Goal: Task Accomplishment & Management: Complete application form

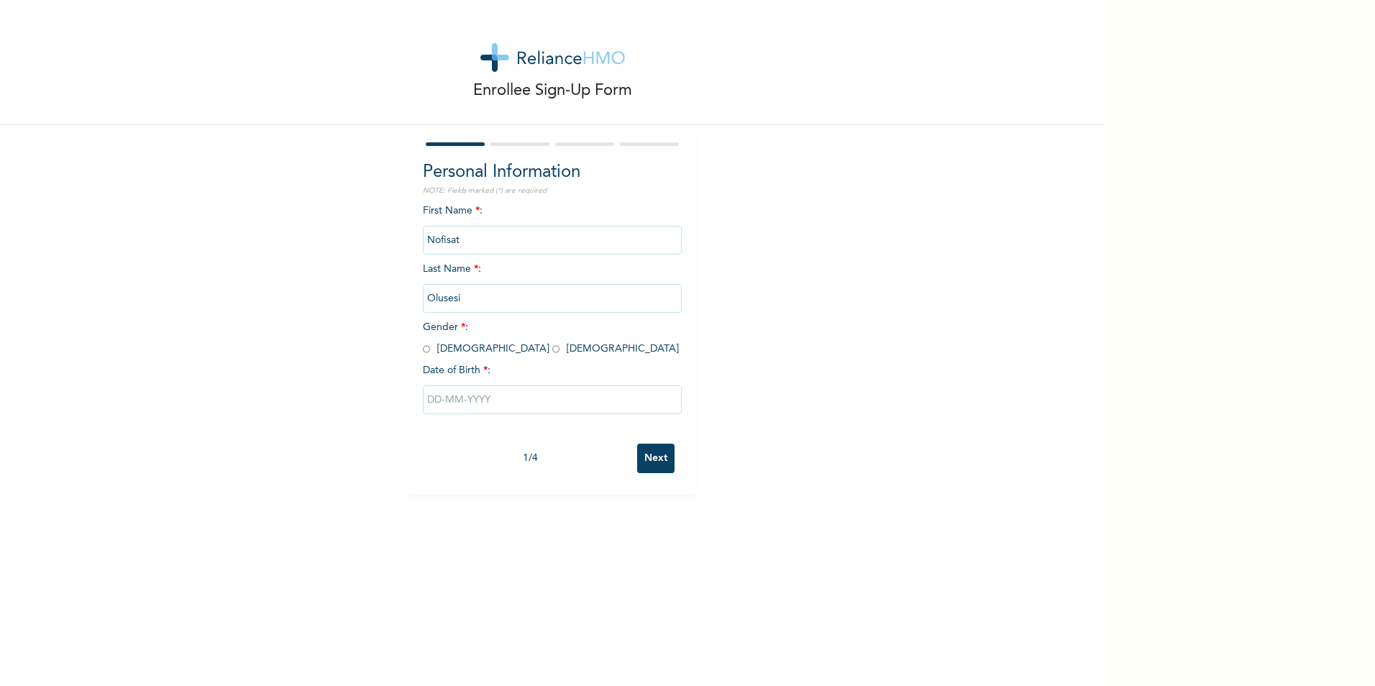
click at [552, 347] on input "radio" at bounding box center [555, 349] width 7 height 14
radio input "true"
click at [458, 402] on input "text" at bounding box center [552, 400] width 259 height 29
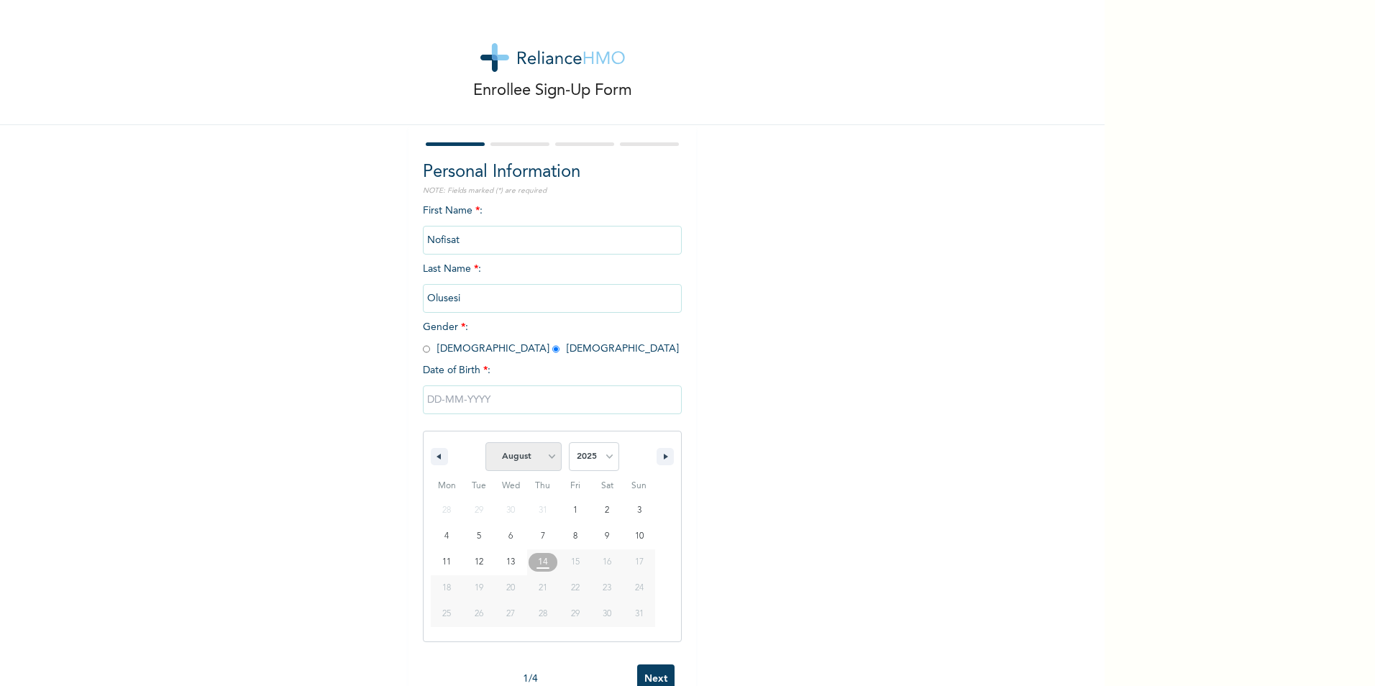
click at [542, 460] on select "January February March April May June July August September October November De…" at bounding box center [524, 456] width 76 height 29
select select "4"
click at [486, 443] on select "January February March April May June July August September October November De…" at bounding box center [524, 456] width 76 height 29
type input "05/17/2025"
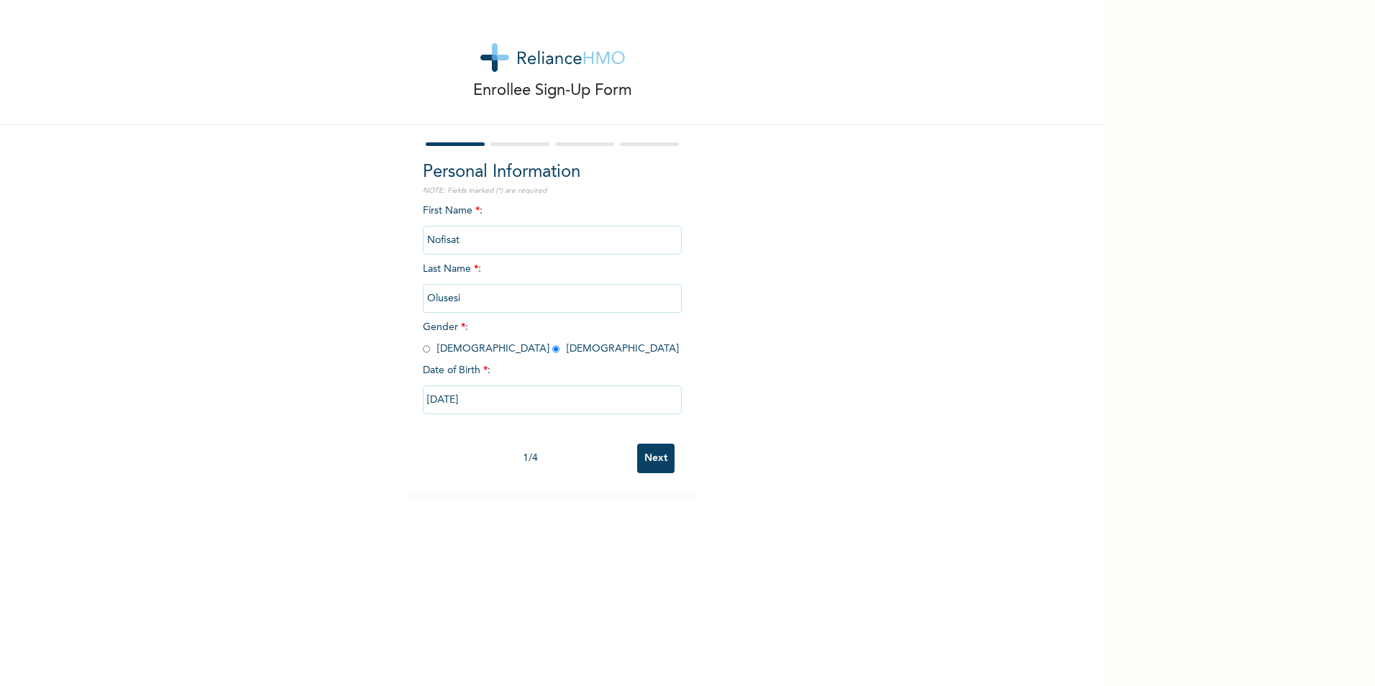
click at [478, 400] on input "05/17/2025" at bounding box center [552, 400] width 259 height 29
select select "4"
click at [593, 460] on select "2025 2024 2023 2022 2021 2020 2019 2018 2017 2016 2015 2014 2013 2012 2011 2010…" at bounding box center [594, 456] width 50 height 29
select select "1999"
click at [569, 443] on select "2025 2024 2023 2022 2021 2020 2019 2018 2017 2016 2015 2014 2013 2012 2011 2010…" at bounding box center [594, 456] width 50 height 29
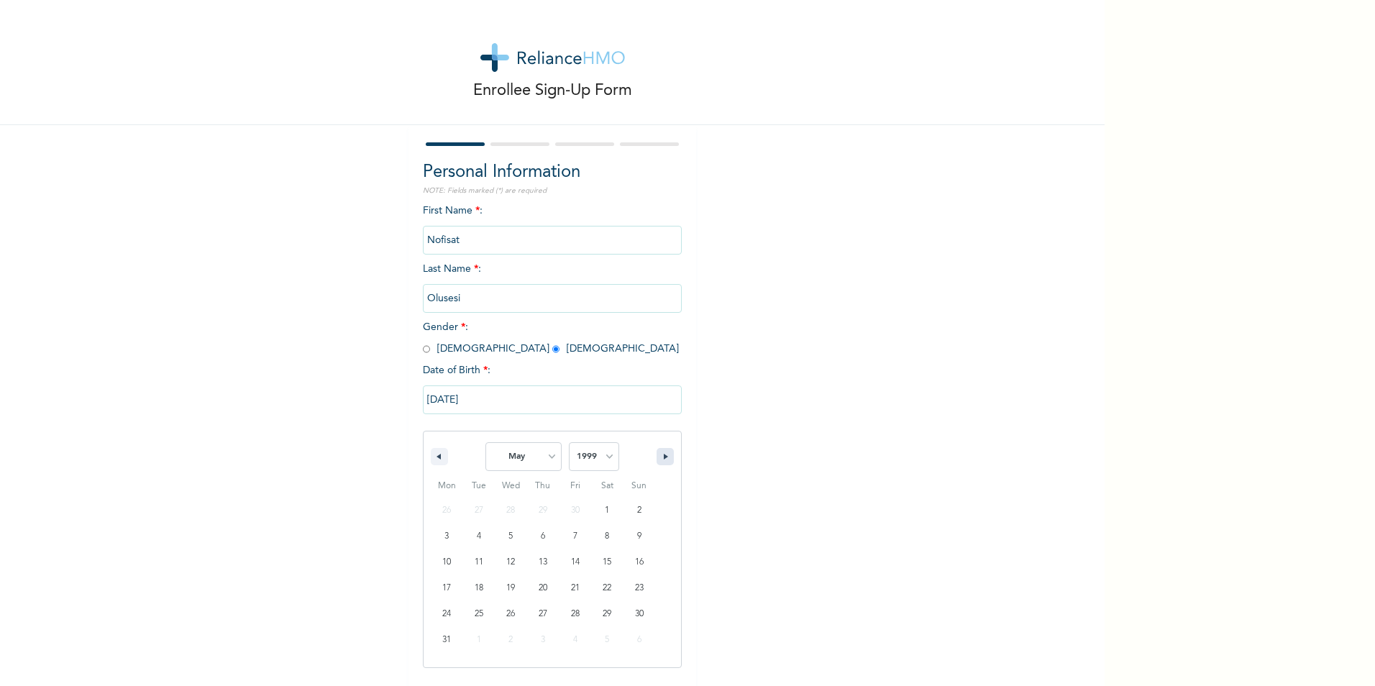
click at [657, 454] on button "button" at bounding box center [665, 456] width 17 height 17
select select "5"
click at [480, 404] on input "05/17/2025" at bounding box center [552, 400] width 259 height 29
click at [470, 401] on input "05/17/2025" at bounding box center [552, 400] width 259 height 29
select select "4"
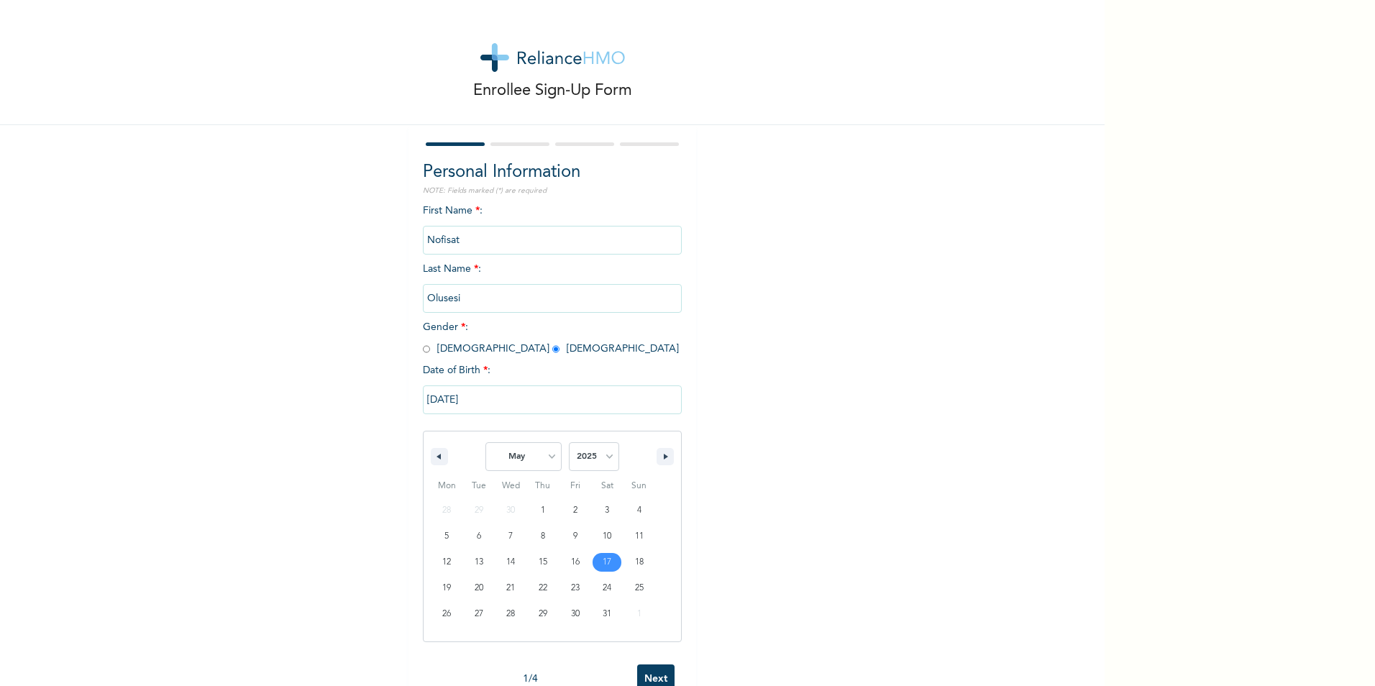
click at [465, 405] on input "05/17/2025" at bounding box center [552, 400] width 259 height 29
select select "4"
click at [573, 453] on select "2025 2024 2023 2022 2021 2020 2019 2018 2017 2016 2015 2014 2013 2012 2011 2010…" at bounding box center [594, 456] width 50 height 29
select select "1999"
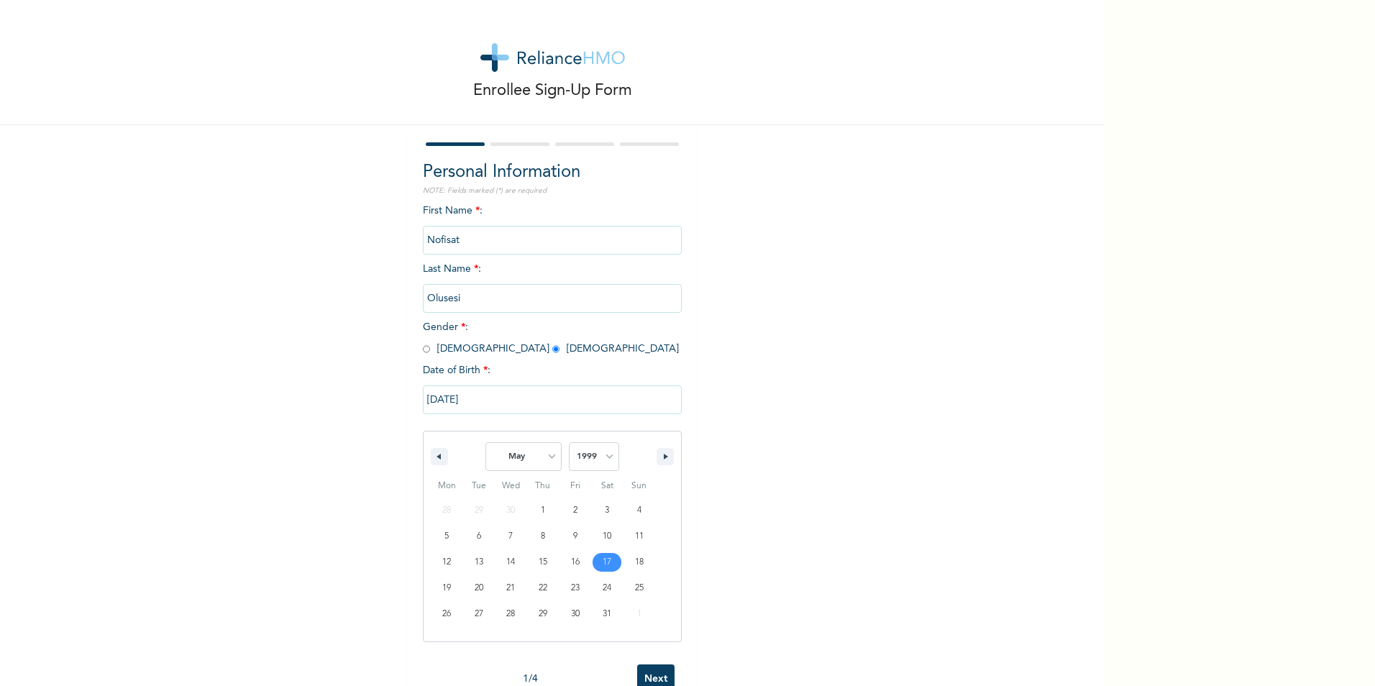
click at [569, 443] on select "2025 2024 2023 2022 2021 2020 2019 2018 2017 2016 2015 2014 2013 2012 2011 2010…" at bounding box center [594, 456] width 50 height 29
click at [693, 437] on div "Enrollee Sign-Up Form Personal Information NOTE: Fields marked (*) are required…" at bounding box center [552, 247] width 1105 height 495
click at [437, 404] on input "05/17/2025" at bounding box center [552, 400] width 259 height 29
select select "4"
click at [475, 401] on input "05/17/2025" at bounding box center [552, 400] width 259 height 29
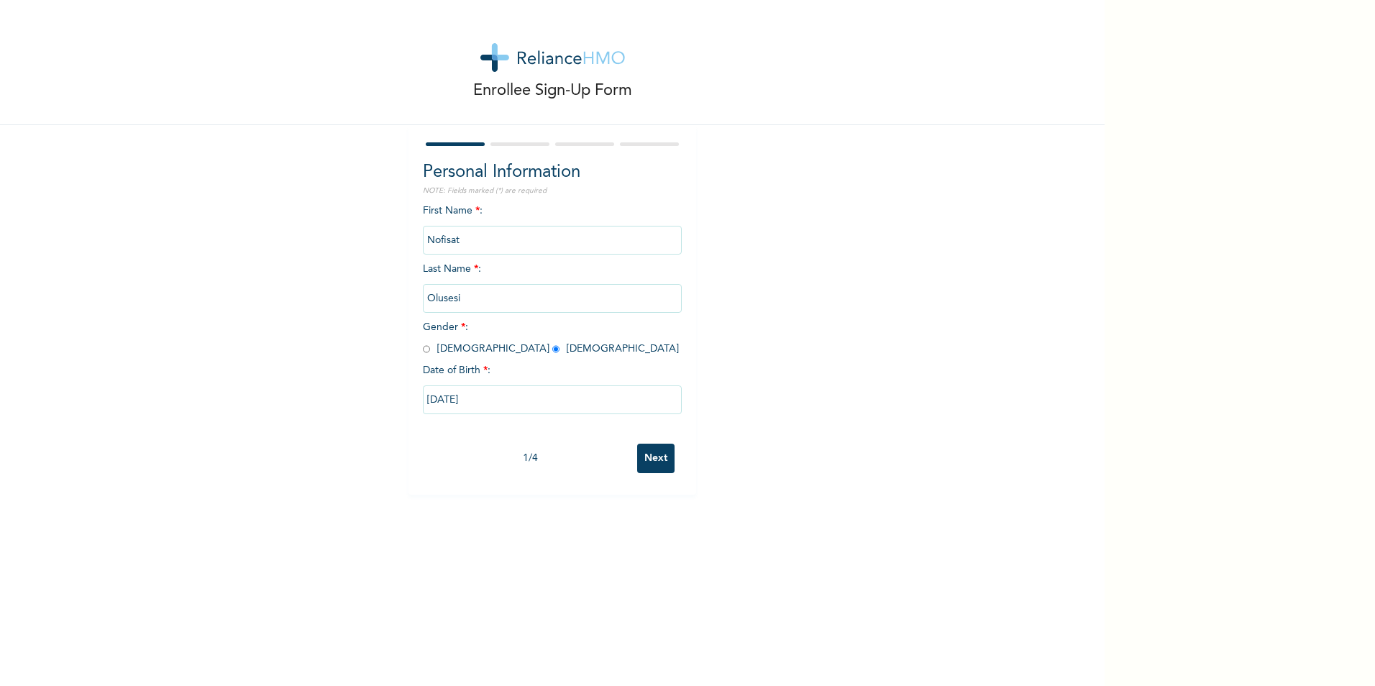
click at [457, 401] on input "05/17/2025" at bounding box center [552, 400] width 259 height 29
click at [502, 452] on select "January February March April May June July August September October November De…" at bounding box center [524, 456] width 76 height 29
click at [486, 443] on select "January February March April May June July August September October November De…" at bounding box center [524, 456] width 76 height 29
click at [517, 467] on select "January February March April May June July August September October November De…" at bounding box center [524, 456] width 76 height 29
select select "4"
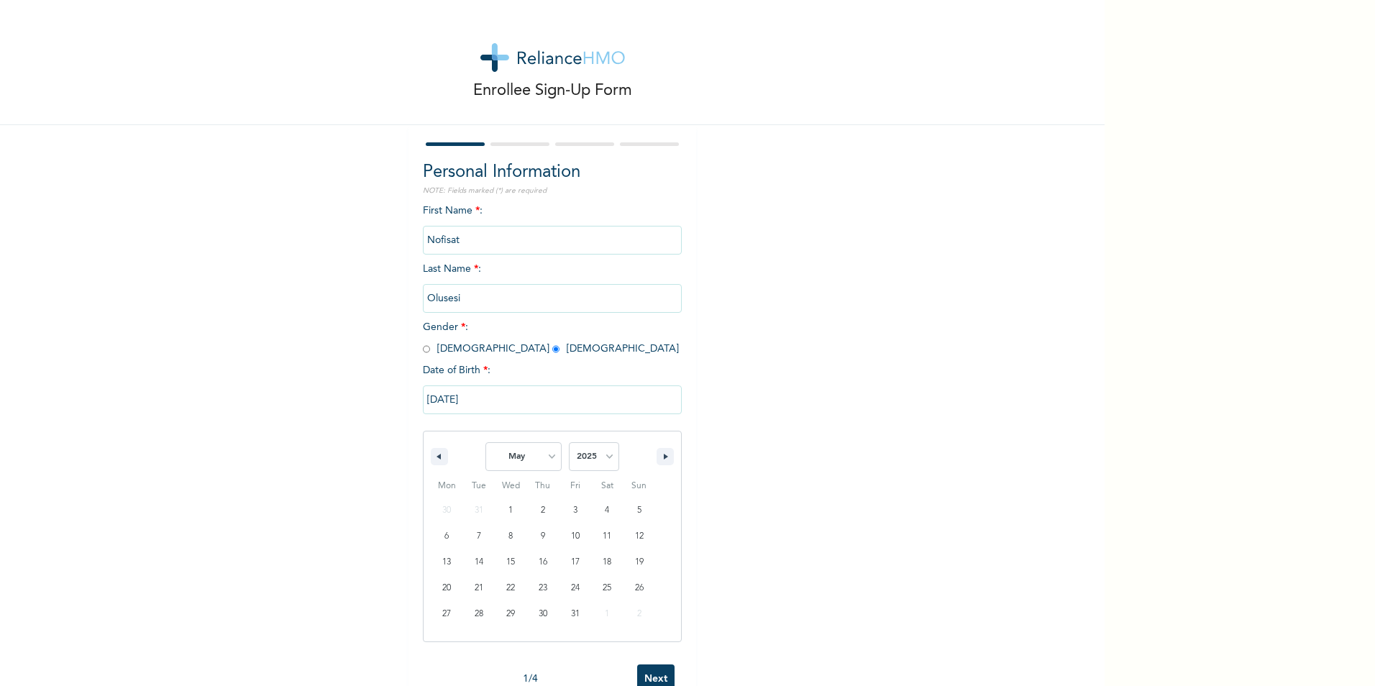
click at [486, 443] on select "January February March April May June July August September October November De…" at bounding box center [524, 456] width 76 height 29
click at [486, 409] on input "05/17/2025" at bounding box center [552, 400] width 259 height 29
select select "4"
click at [583, 460] on select "2025 2024 2023 2022 2021 2020 2019 2018 2017 2016 2015 2014 2013 2012 2011 2010…" at bounding box center [594, 456] width 50 height 29
select select "1999"
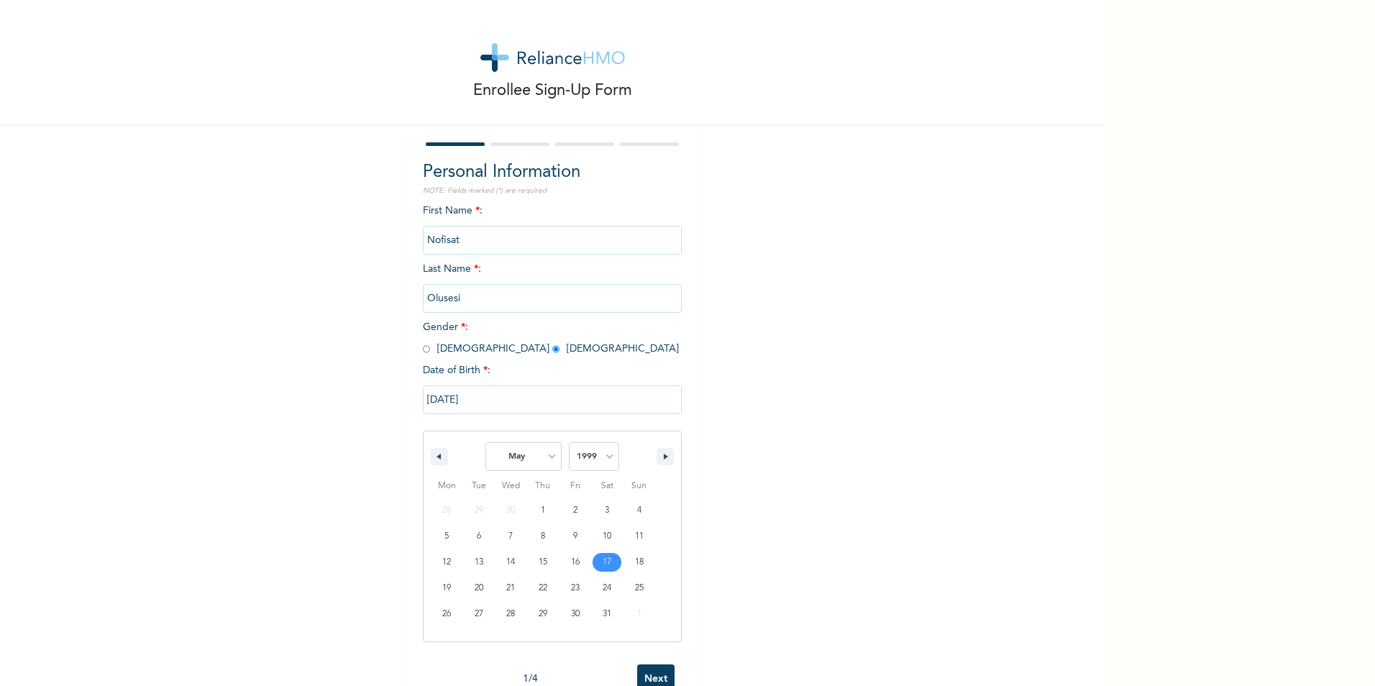
click at [569, 443] on select "2025 2024 2023 2022 2021 2020 2019 2018 2017 2016 2015 2014 2013 2012 2011 2010…" at bounding box center [594, 456] width 50 height 29
click at [600, 458] on select "2025 2024 2023 2022 2021 2020 2019 2018 2017 2016 2015 2014 2013 2012 2011 2010…" at bounding box center [594, 456] width 50 height 29
click at [552, 346] on input "radio" at bounding box center [555, 349] width 7 height 14
radio input "true"
click at [461, 396] on input "text" at bounding box center [552, 400] width 259 height 29
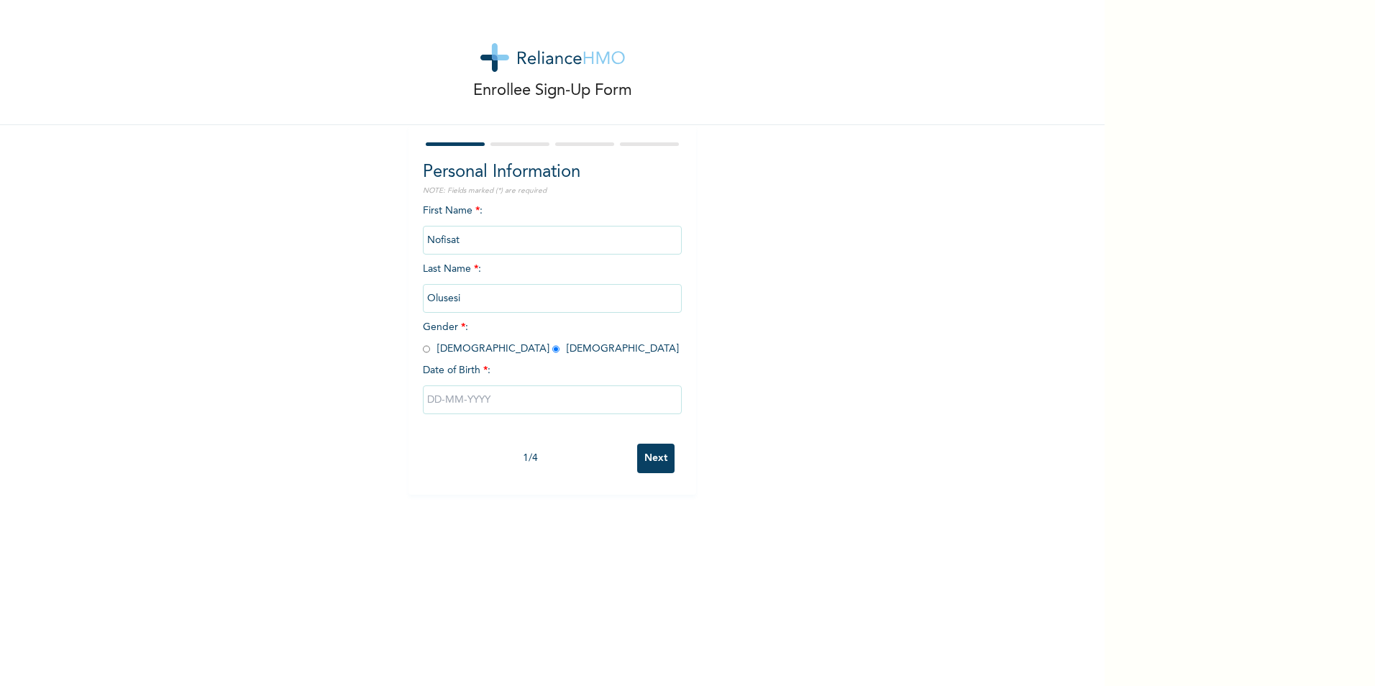
select select "7"
click at [599, 455] on select "2025 2024 2023 2022 2021 2020 2019 2018 2017 2016 2015 2014 2013 2012 2011 2010…" at bounding box center [594, 456] width 50 height 29
select select "1999"
click at [569, 443] on select "2025 2024 2023 2022 2021 2020 2019 2018 2017 2016 2015 2014 2013 2012 2011 2010…" at bounding box center [594, 456] width 50 height 29
click at [536, 462] on select "January February March April May June July August September October November De…" at bounding box center [524, 456] width 76 height 29
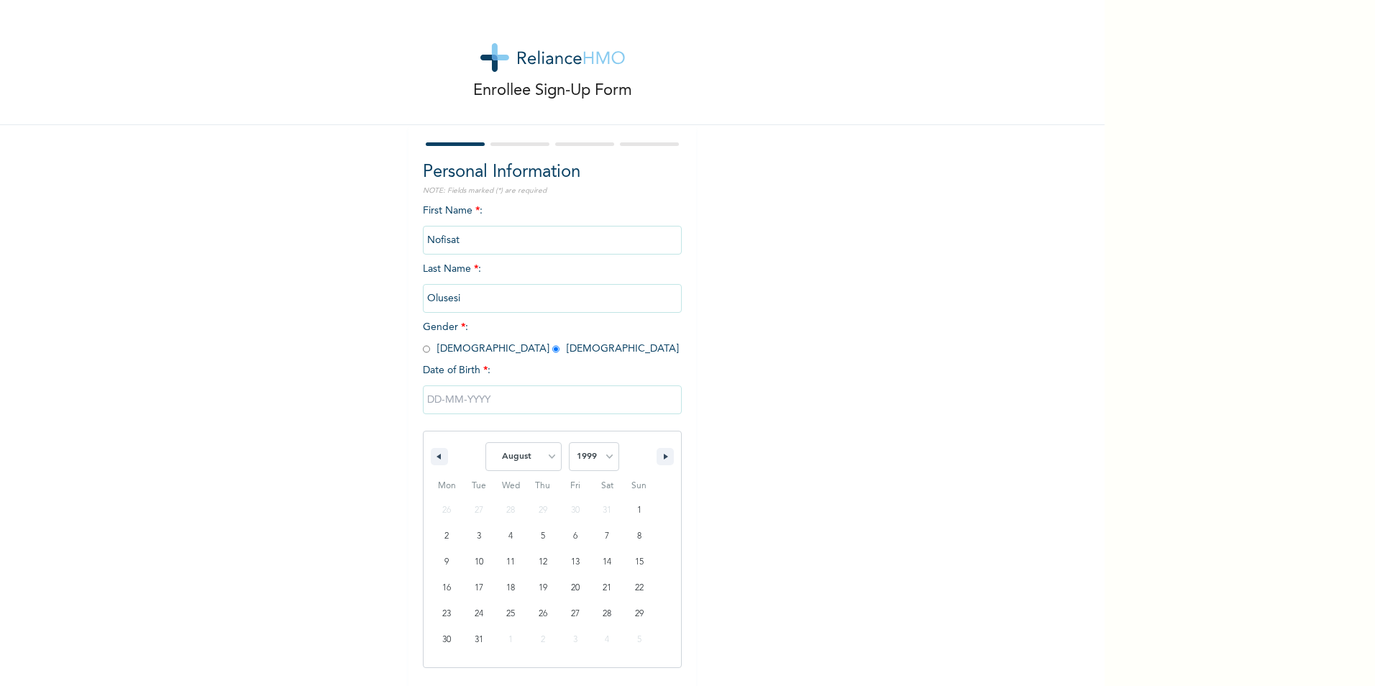
select select "4"
click at [486, 443] on select "January February March April May June July August September October November De…" at bounding box center [524, 456] width 76 height 29
type input "[DATE]"
click at [650, 461] on input "Next" at bounding box center [655, 458] width 37 height 29
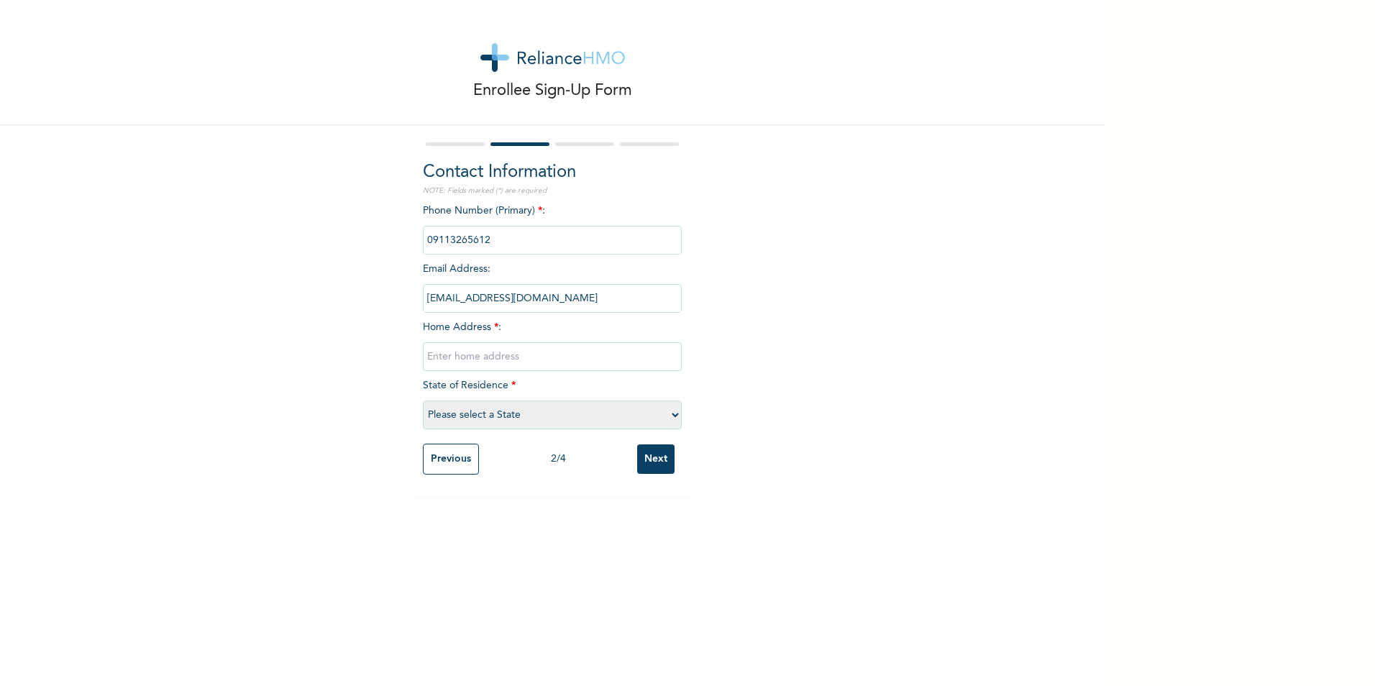
click at [468, 357] on input "text" at bounding box center [552, 356] width 259 height 29
click at [454, 357] on input "16," at bounding box center [552, 356] width 259 height 29
type input "[STREET_ADDRESS]"
click at [453, 419] on select "Please select a State [PERSON_NAME] (FCT) [PERSON_NAME] Ibom [GEOGRAPHIC_DATA] …" at bounding box center [552, 415] width 259 height 29
select select "25"
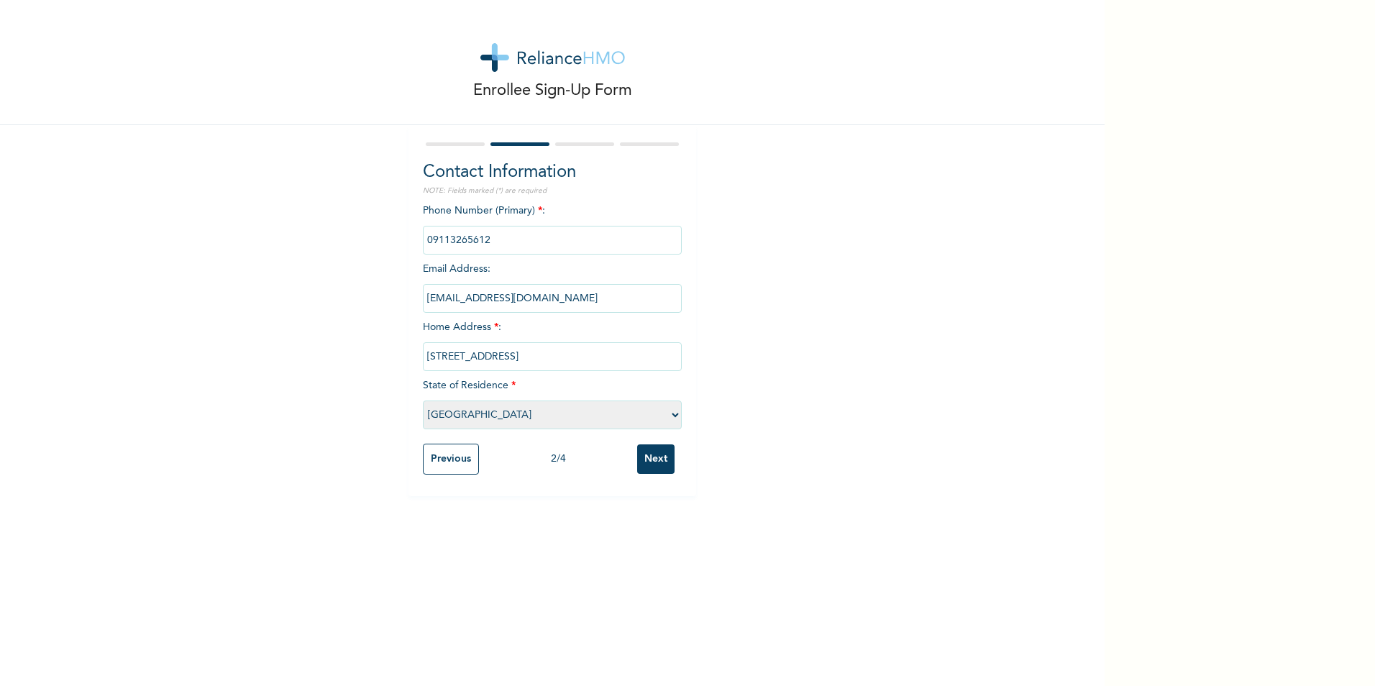
click at [423, 401] on select "Please select a State [PERSON_NAME] (FCT) [PERSON_NAME] Ibom [GEOGRAPHIC_DATA] …" at bounding box center [552, 415] width 259 height 29
click at [650, 452] on input "Next" at bounding box center [655, 459] width 37 height 29
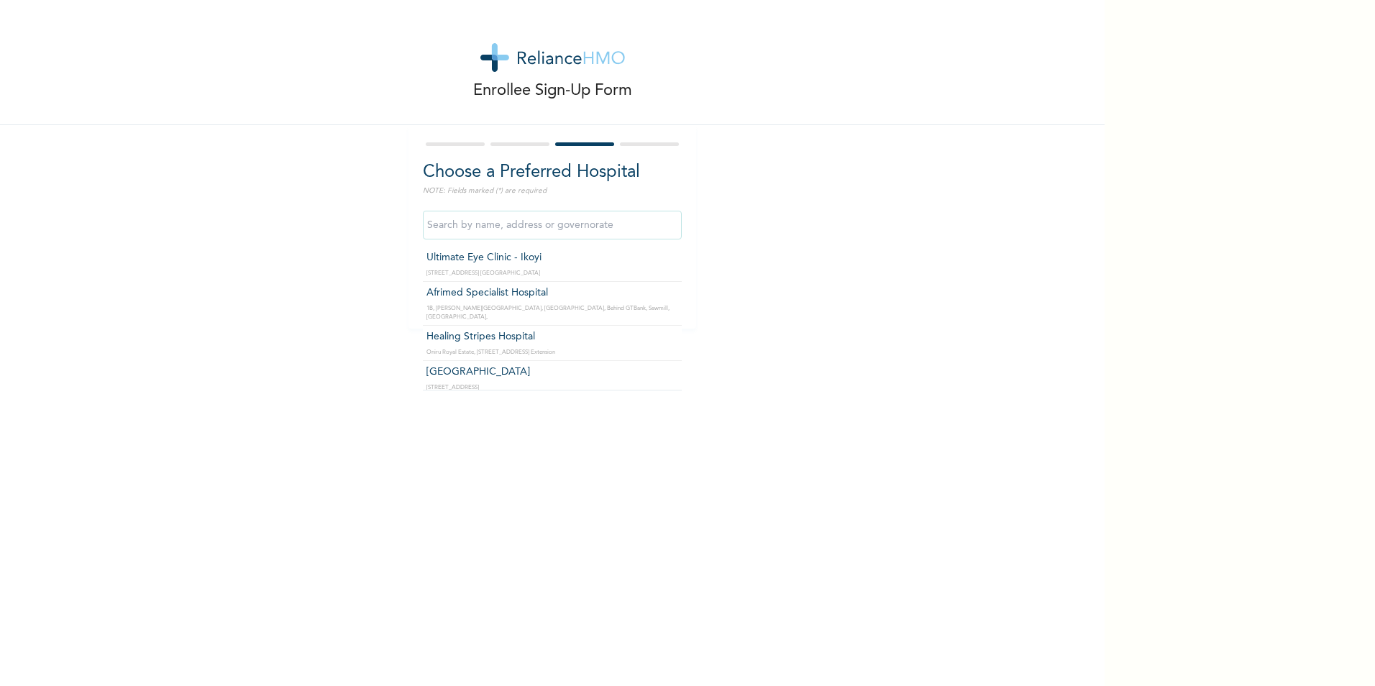
click at [482, 228] on input "text" at bounding box center [552, 225] width 259 height 29
click at [456, 221] on input "text" at bounding box center [552, 225] width 259 height 29
click at [496, 228] on input "text" at bounding box center [552, 225] width 259 height 29
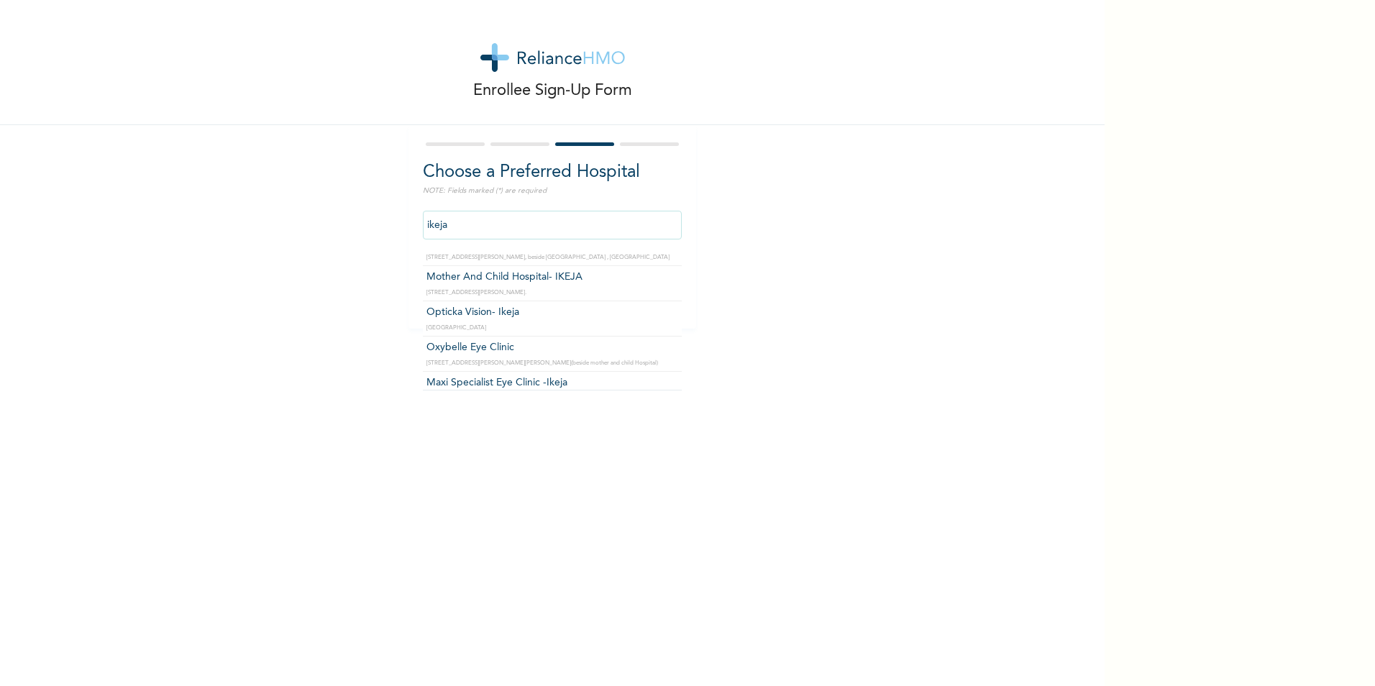
scroll to position [1026, 0]
type input "Opticka Vision- Ikeja"
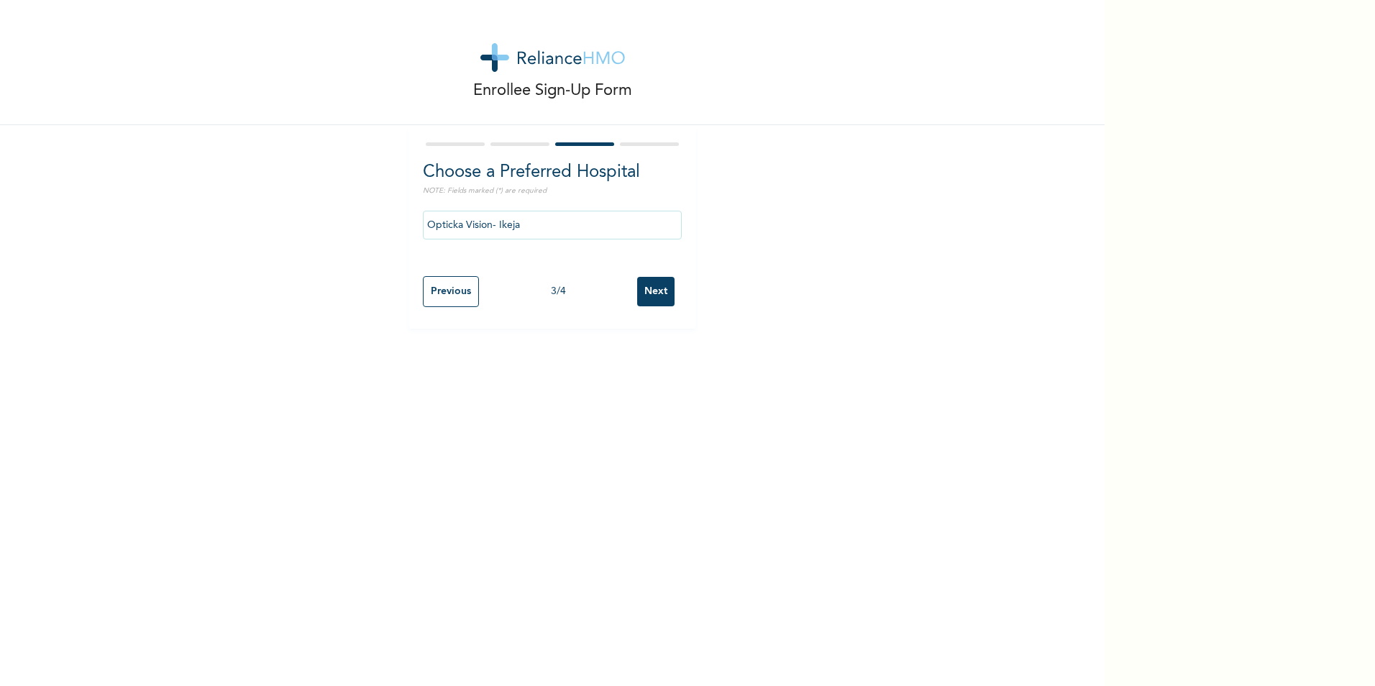
click at [653, 291] on input "Next" at bounding box center [655, 291] width 37 height 29
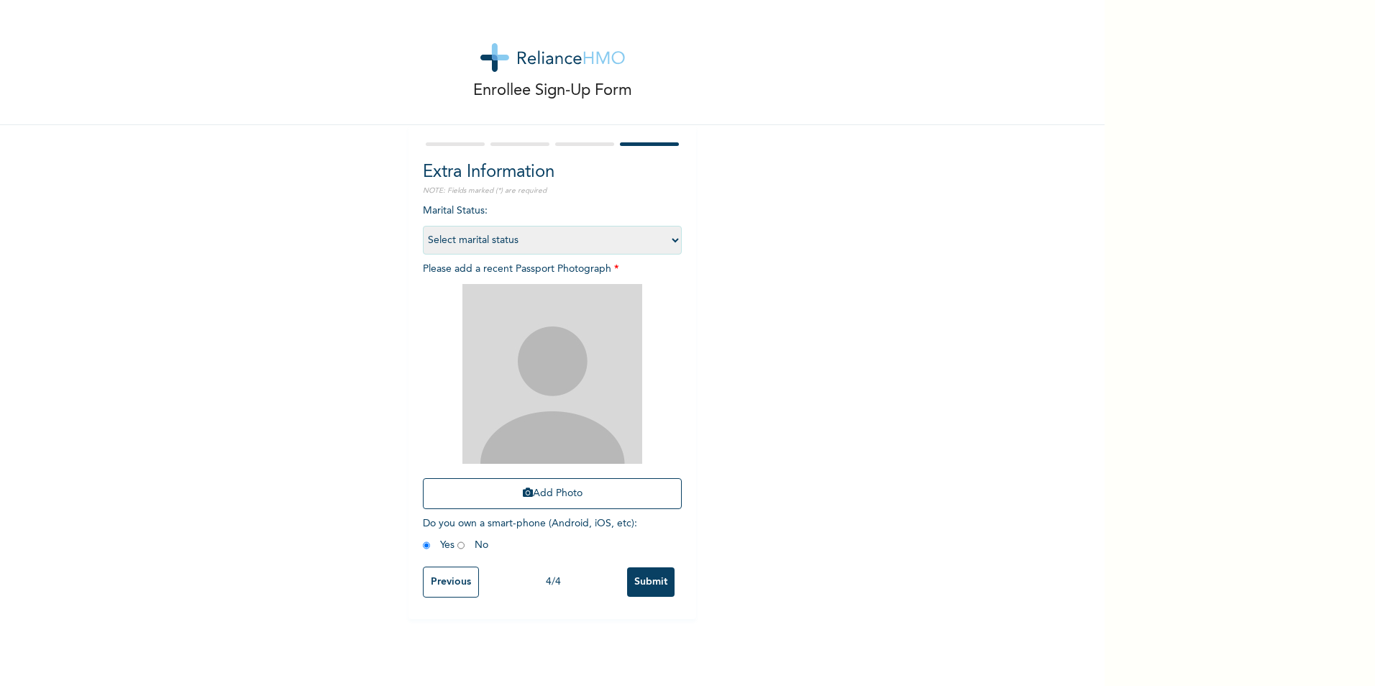
click at [593, 245] on select "Select marital status [DEMOGRAPHIC_DATA] Married [DEMOGRAPHIC_DATA] Widow/[DEMO…" at bounding box center [552, 240] width 259 height 29
click at [423, 226] on select "Select marital status [DEMOGRAPHIC_DATA] Married [DEMOGRAPHIC_DATA] Widow/[DEMO…" at bounding box center [552, 240] width 259 height 29
click at [472, 238] on select "Select marital status [DEMOGRAPHIC_DATA] Married [DEMOGRAPHIC_DATA] Widow/[DEMO…" at bounding box center [552, 240] width 259 height 29
select select "1"
click at [423, 226] on select "Select marital status [DEMOGRAPHIC_DATA] Married [DEMOGRAPHIC_DATA] Widow/[DEMO…" at bounding box center [552, 240] width 259 height 29
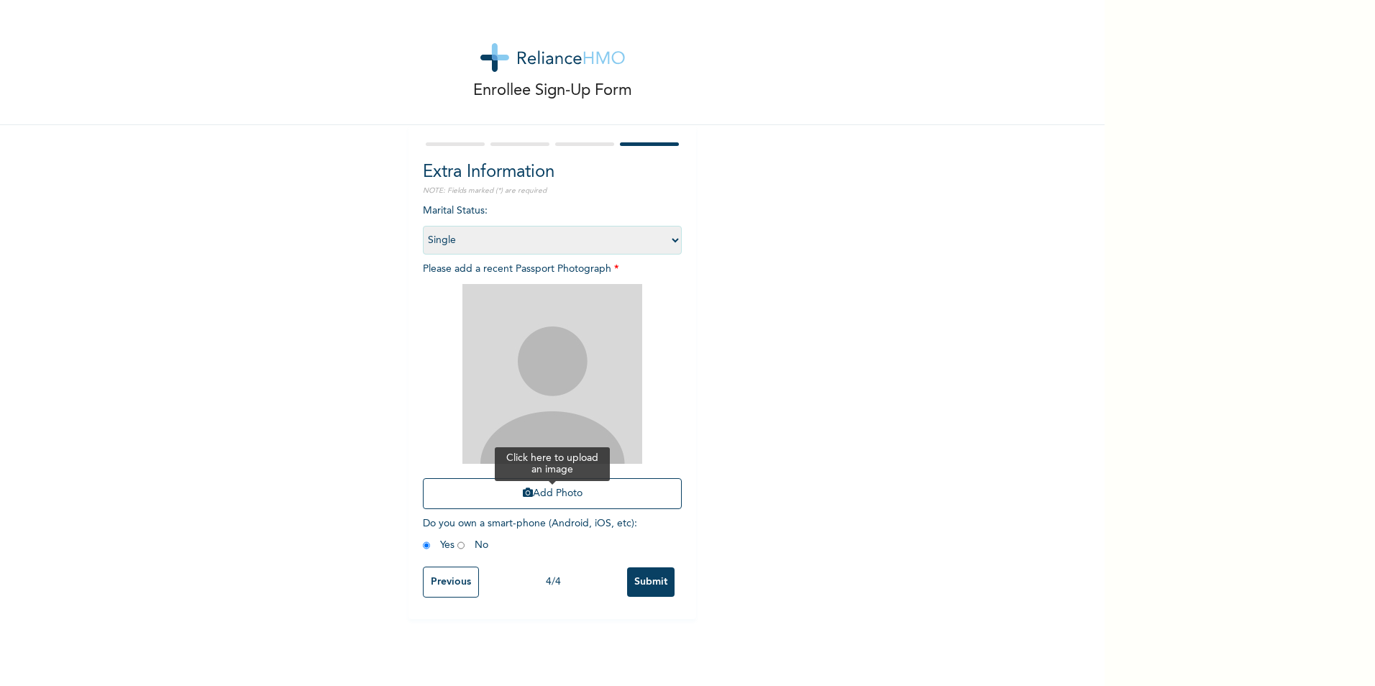
click at [542, 490] on button "Add Photo" at bounding box center [552, 493] width 259 height 31
click at [803, 258] on div "Enrollee Sign-Up Form Extra Information NOTE: Fields marked (*) are required Ma…" at bounding box center [552, 309] width 1105 height 619
click at [554, 491] on button "Add Photo" at bounding box center [552, 493] width 259 height 31
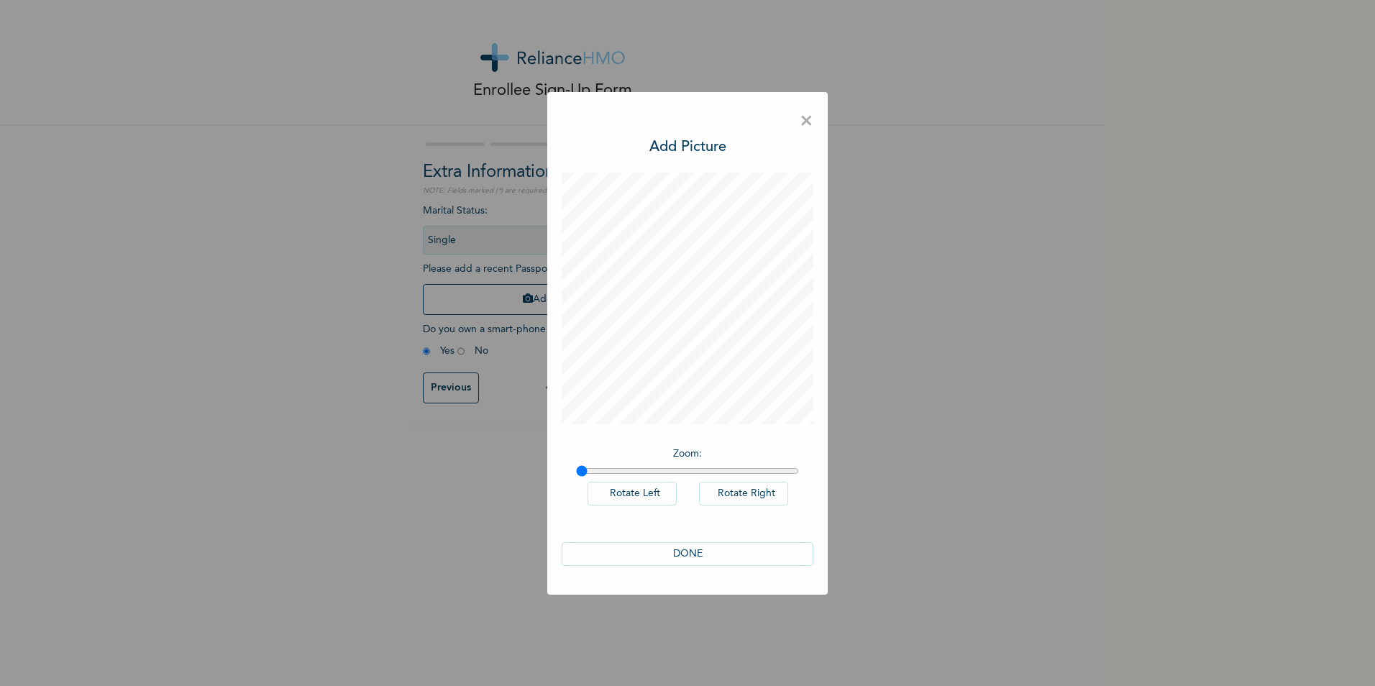
click at [689, 555] on button "DONE" at bounding box center [688, 554] width 252 height 24
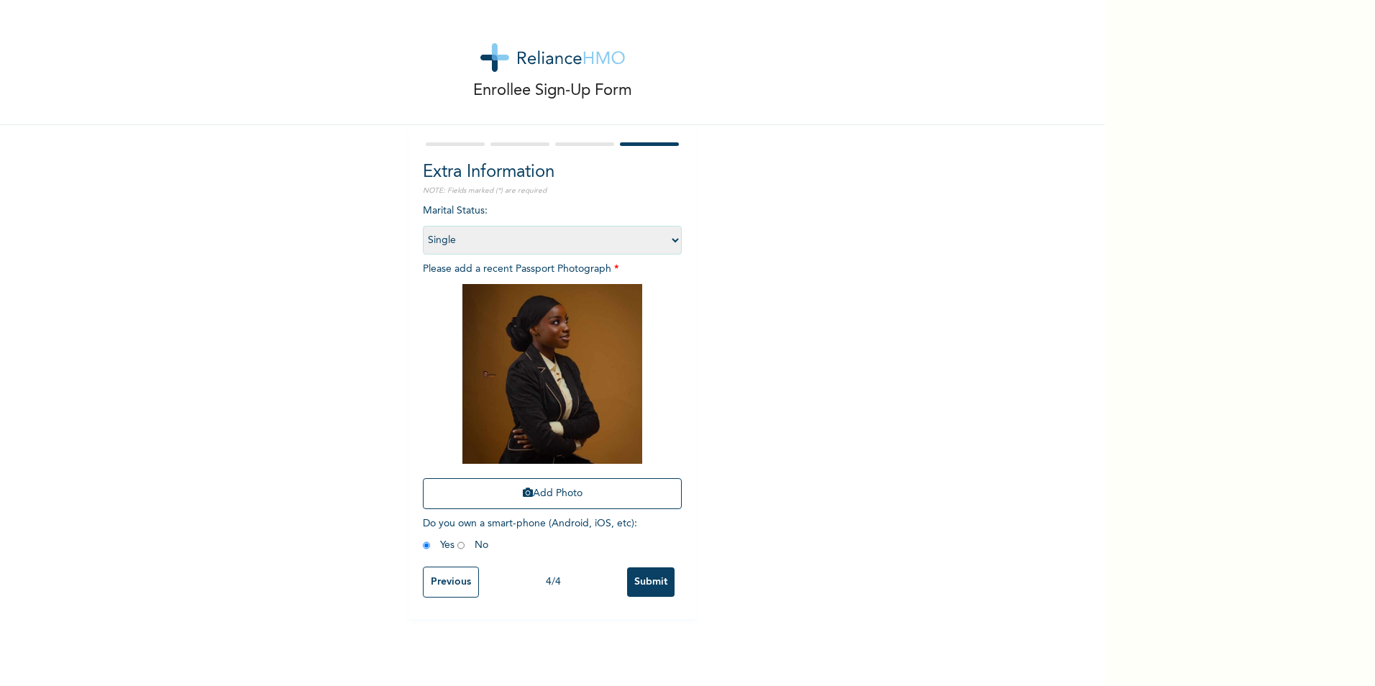
click at [656, 594] on input "Submit" at bounding box center [650, 582] width 47 height 29
